Goal: Task Accomplishment & Management: Complete application form

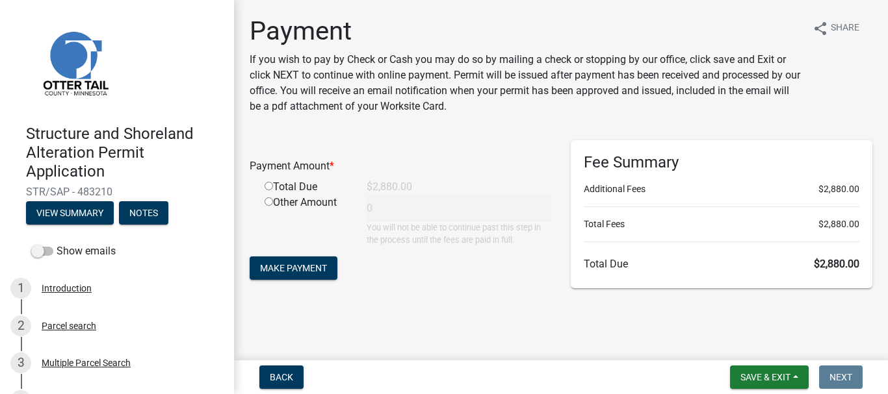
click at [265, 186] on input "radio" at bounding box center [269, 186] width 8 height 8
radio input "true"
type input "2880"
click at [302, 265] on span "Make Payment" at bounding box center [293, 268] width 67 height 10
drag, startPoint x: 884, startPoint y: 164, endPoint x: 653, endPoint y: 406, distance: 334.2
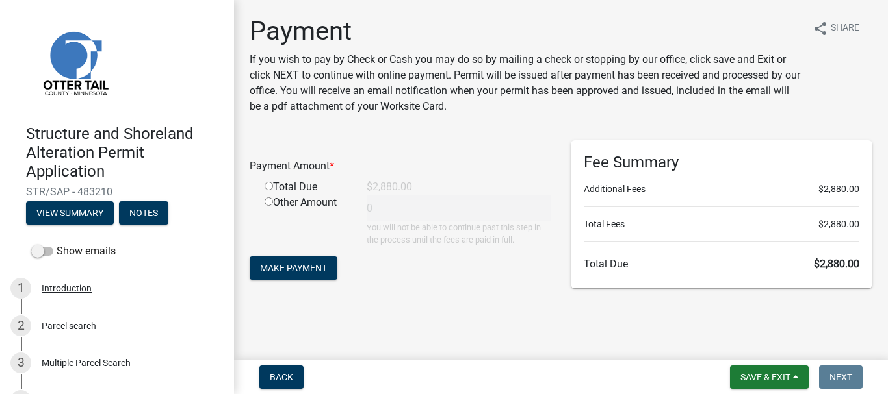
drag, startPoint x: 653, startPoint y: 406, endPoint x: 268, endPoint y: 185, distance: 444.0
click at [268, 185] on input "radio" at bounding box center [269, 186] width 8 height 8
radio input "true"
type input "2880"
click at [312, 265] on span "Make Payment" at bounding box center [293, 268] width 67 height 10
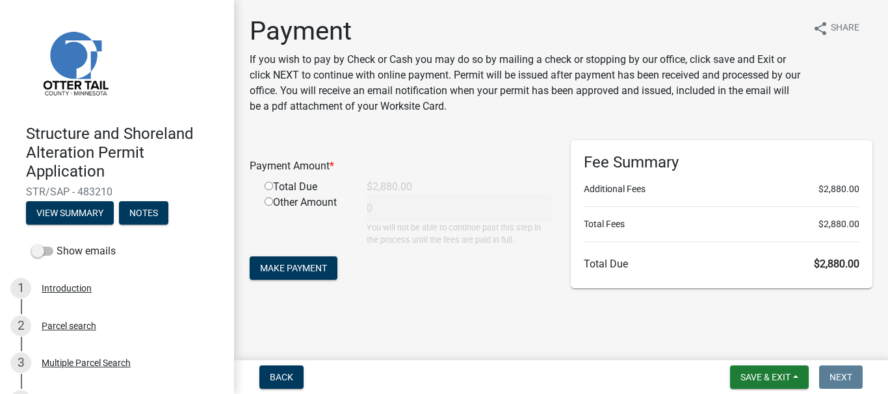
click at [269, 185] on input "radio" at bounding box center [269, 186] width 8 height 8
radio input "true"
type input "2880"
click at [313, 266] on span "Make Payment" at bounding box center [293, 268] width 67 height 10
click at [308, 265] on span "Make Payment" at bounding box center [293, 268] width 67 height 10
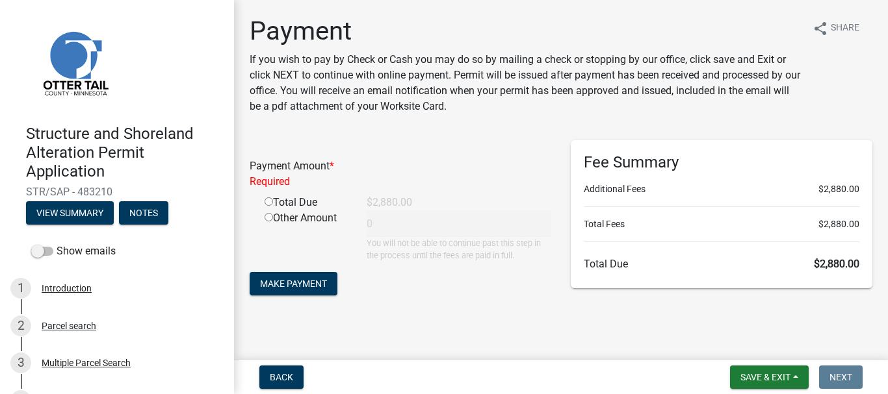
click at [270, 201] on input "radio" at bounding box center [269, 202] width 8 height 8
radio input "true"
type input "2880"
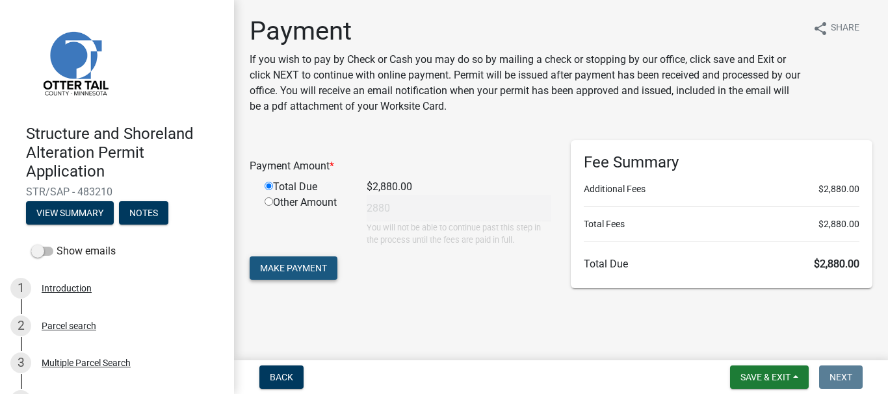
click at [300, 265] on span "Make Payment" at bounding box center [293, 268] width 67 height 10
click at [270, 190] on input "radio" at bounding box center [269, 186] width 8 height 8
radio input "true"
type input "2880"
click at [296, 265] on span "Make Payment" at bounding box center [293, 268] width 67 height 10
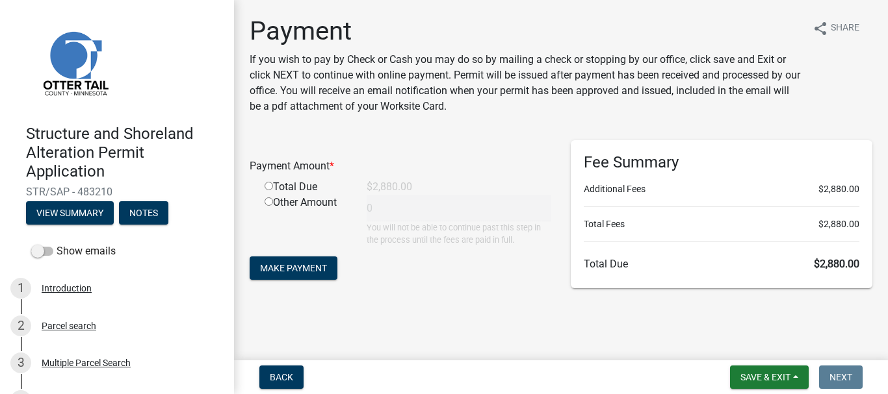
click at [267, 186] on input "radio" at bounding box center [269, 186] width 8 height 8
radio input "true"
type input "2880"
click at [288, 265] on span "Make Payment" at bounding box center [293, 268] width 67 height 10
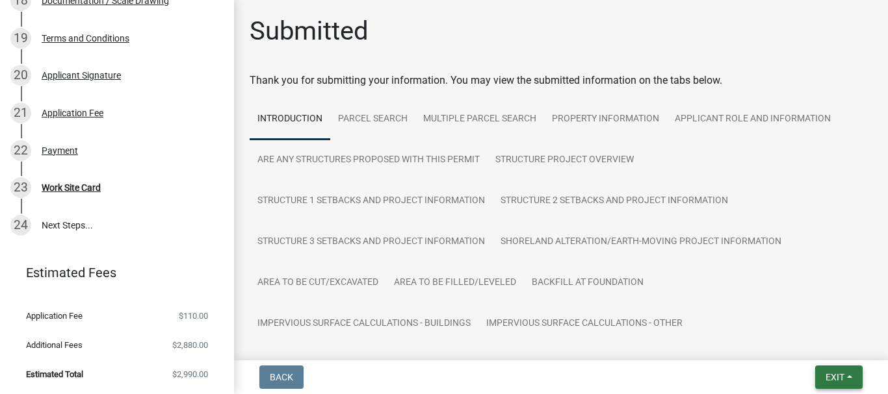
click at [846, 374] on button "Exit" at bounding box center [838, 377] width 47 height 23
click at [814, 344] on button "Save & Exit" at bounding box center [810, 343] width 104 height 31
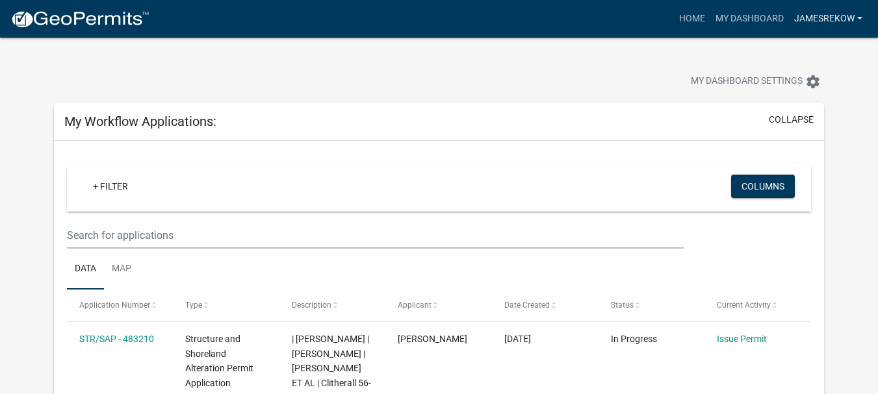
click at [861, 17] on link "JamesRekow" at bounding box center [828, 18] width 79 height 25
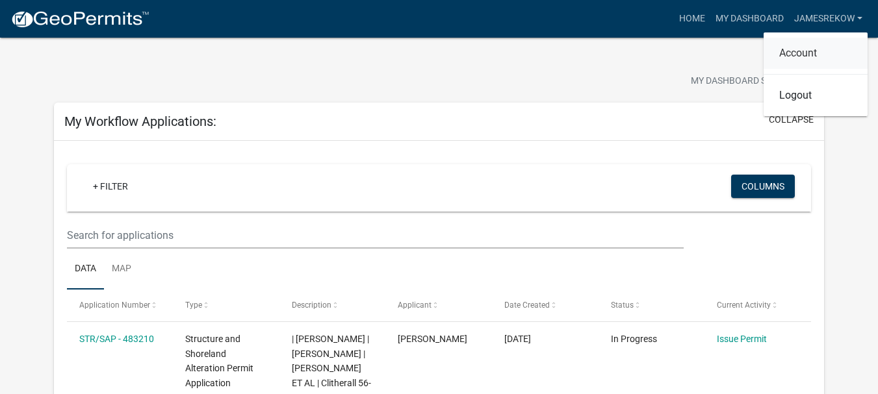
click at [806, 53] on link "Account" at bounding box center [816, 53] width 104 height 31
